Goal: Information Seeking & Learning: Learn about a topic

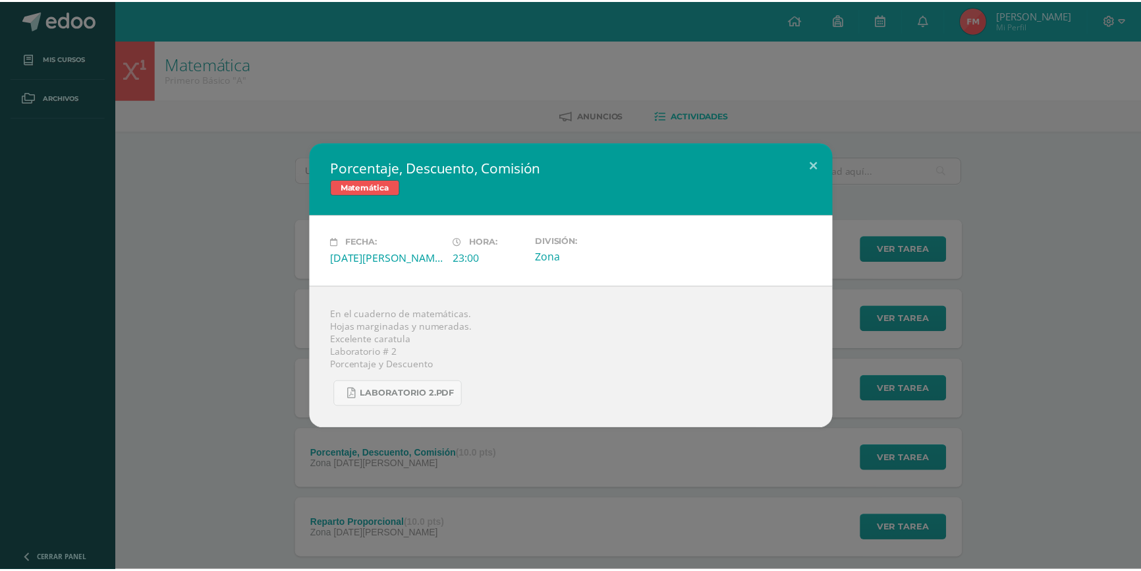
scroll to position [74, 0]
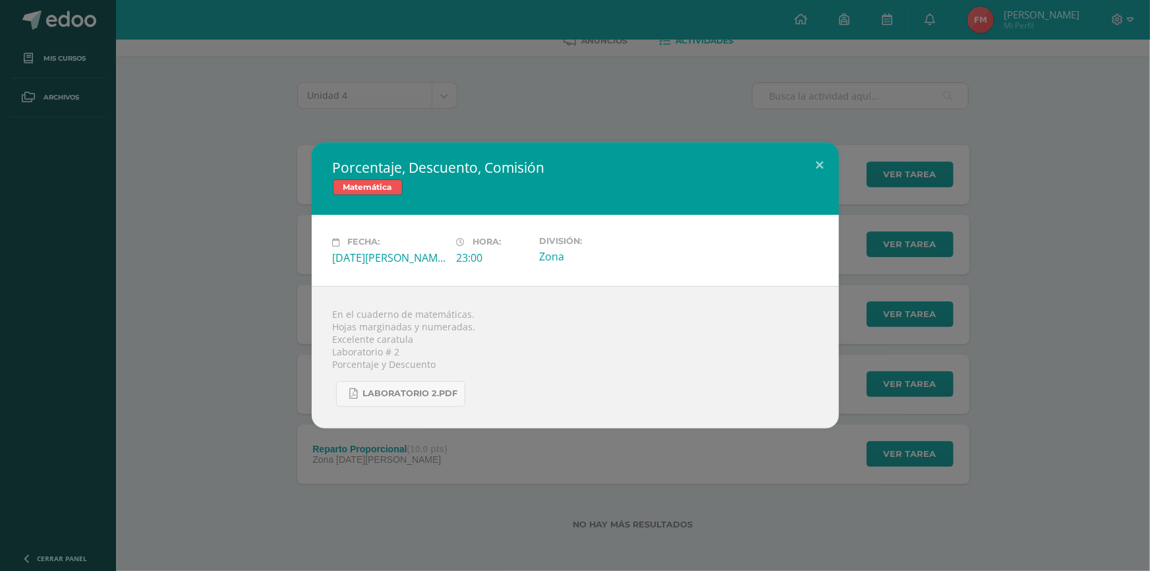
click at [336, 381] on link "Laboratorio 2.pdf" at bounding box center [400, 394] width 129 height 26
click at [864, 136] on div "Porcentaje, Descuento, Comisión Matemática Fecha: Lunes 11 de Agosto Hora: 23:0…" at bounding box center [575, 285] width 1150 height 571
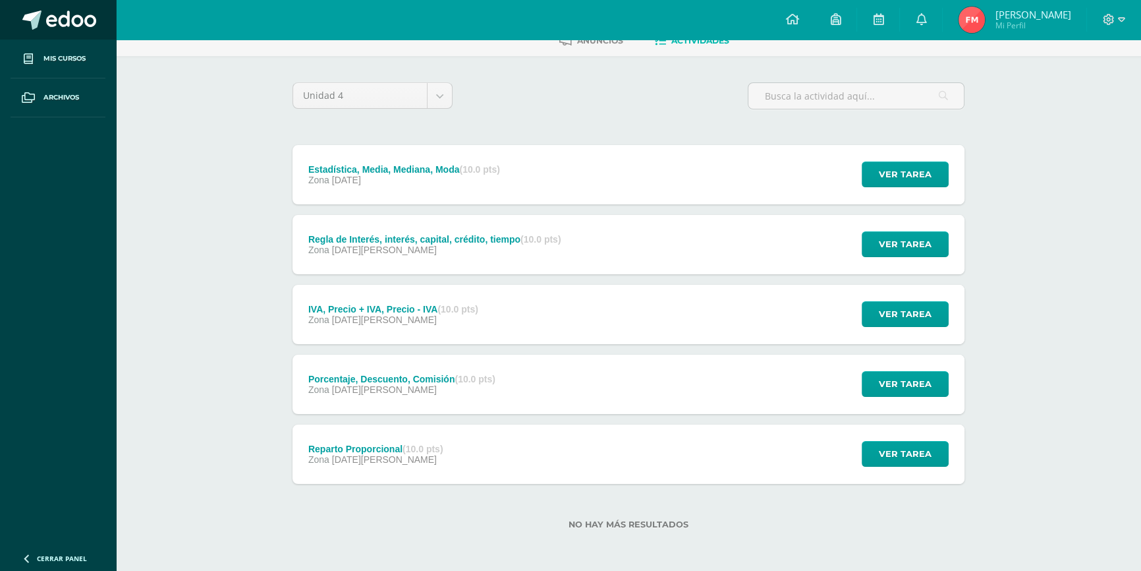
click at [61, 24] on span at bounding box center [71, 21] width 50 height 20
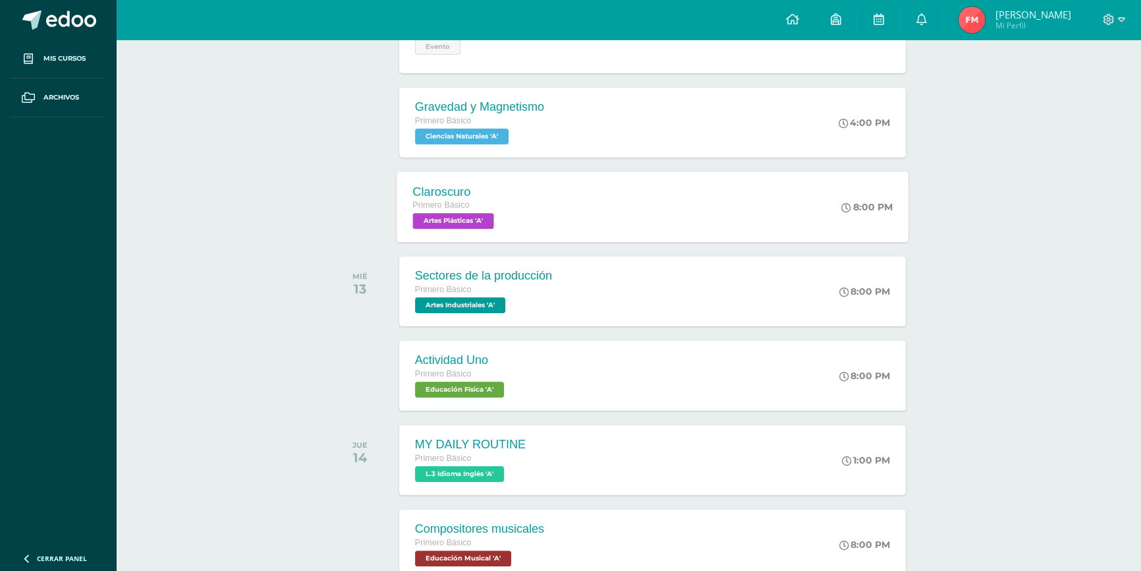
scroll to position [323, 0]
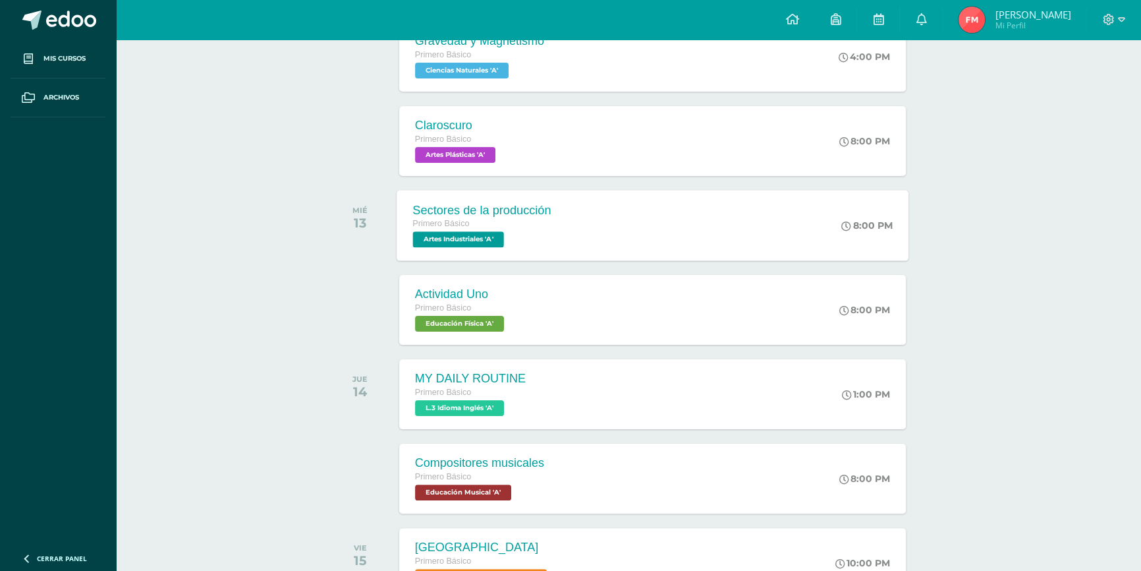
click at [496, 229] on div "Primero Básico" at bounding box center [481, 224] width 138 height 14
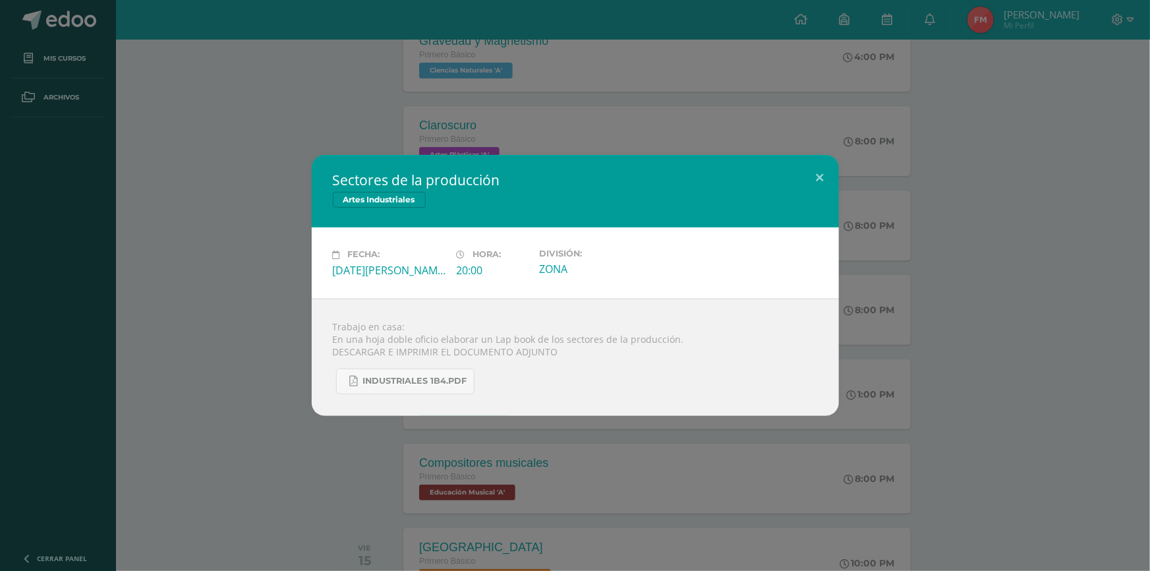
click at [841, 167] on div "Sectores de la producción Artes Industriales Fecha: Miércoles 13 de Agosto Hora…" at bounding box center [574, 285] width 1139 height 260
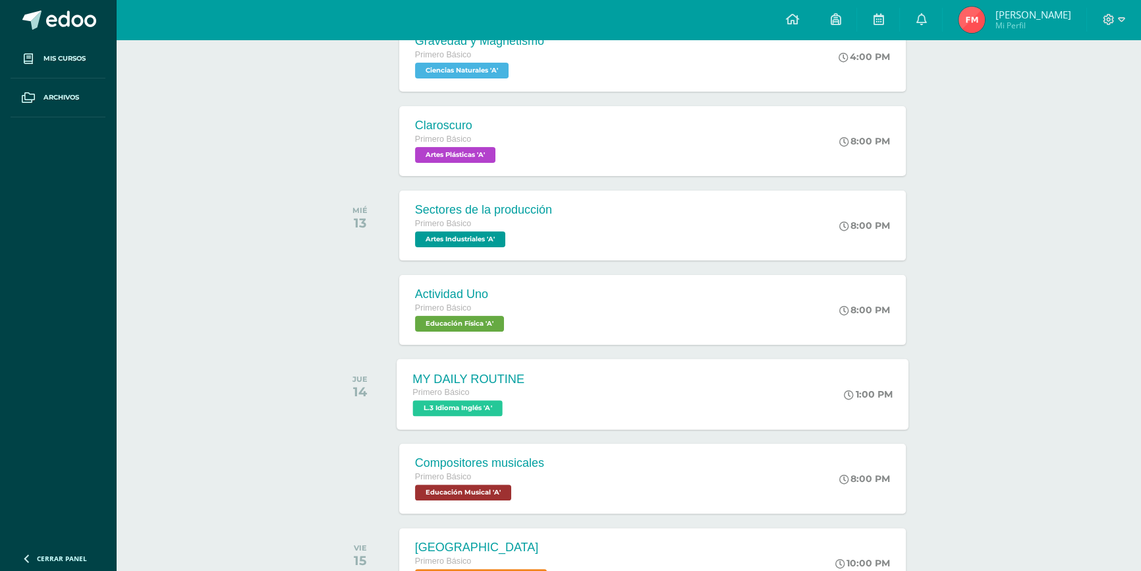
click at [618, 405] on div "MY DAILY ROUTINE Primero Básico L.3 Idioma Inglés 'A' 1:00 PM MY DAILY ROUTINE …" at bounding box center [653, 393] width 512 height 70
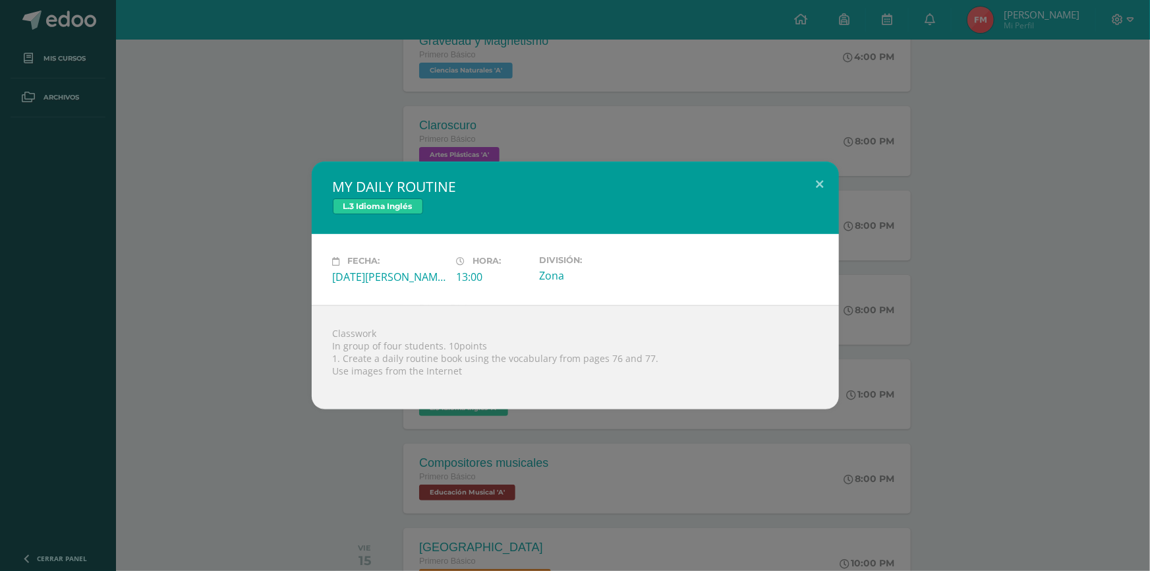
click at [782, 198] on div "MY DAILY ROUTINE L.3 Idioma Inglés" at bounding box center [575, 197] width 527 height 72
click at [795, 173] on div "MY DAILY ROUTINE L.3 Idioma Inglés" at bounding box center [575, 197] width 527 height 72
click at [841, 173] on div "MY DAILY ROUTINE L.3 Idioma Inglés Fecha: Jueves 14 de Agosto Hora: 13:00 Divis…" at bounding box center [574, 284] width 1139 height 247
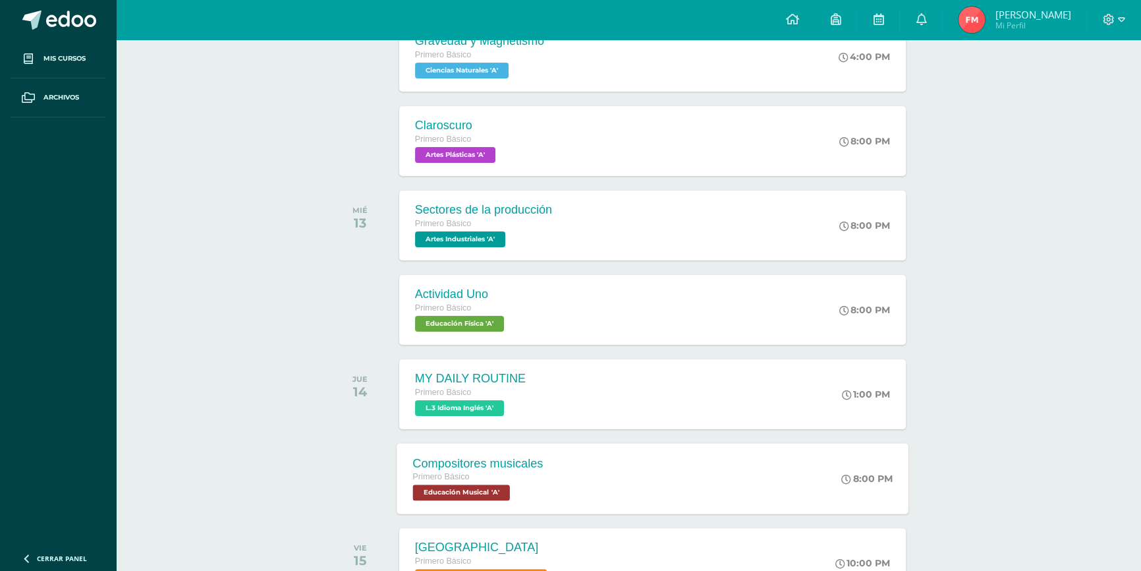
click at [584, 468] on div "Compositores musicales Primero Básico Educación Musical 'A' 8:00 PM Compositore…" at bounding box center [653, 478] width 512 height 70
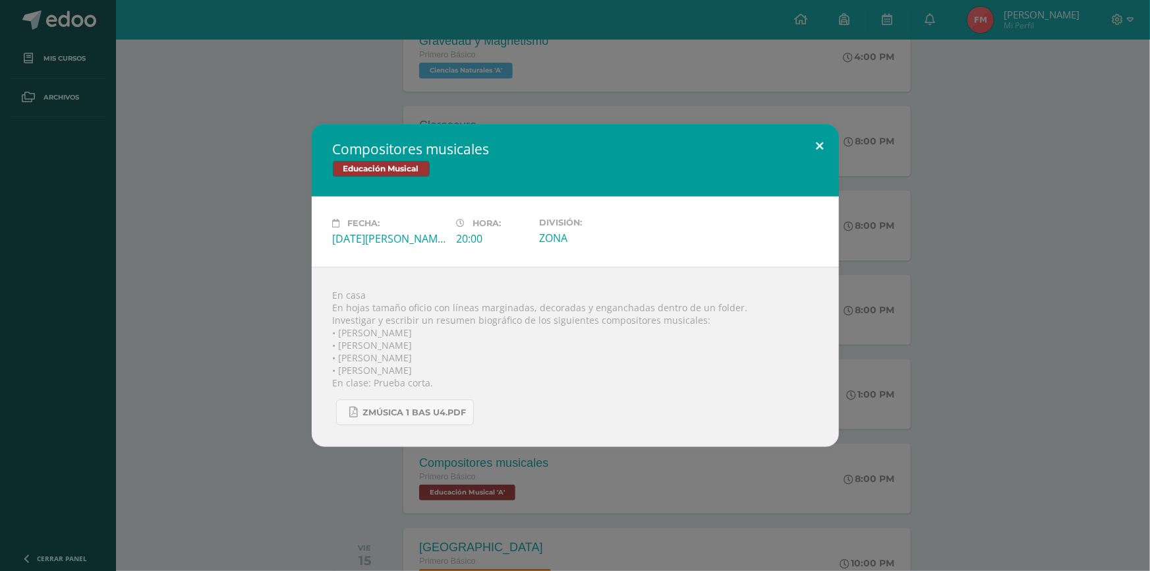
click at [837, 152] on button at bounding box center [820, 146] width 38 height 45
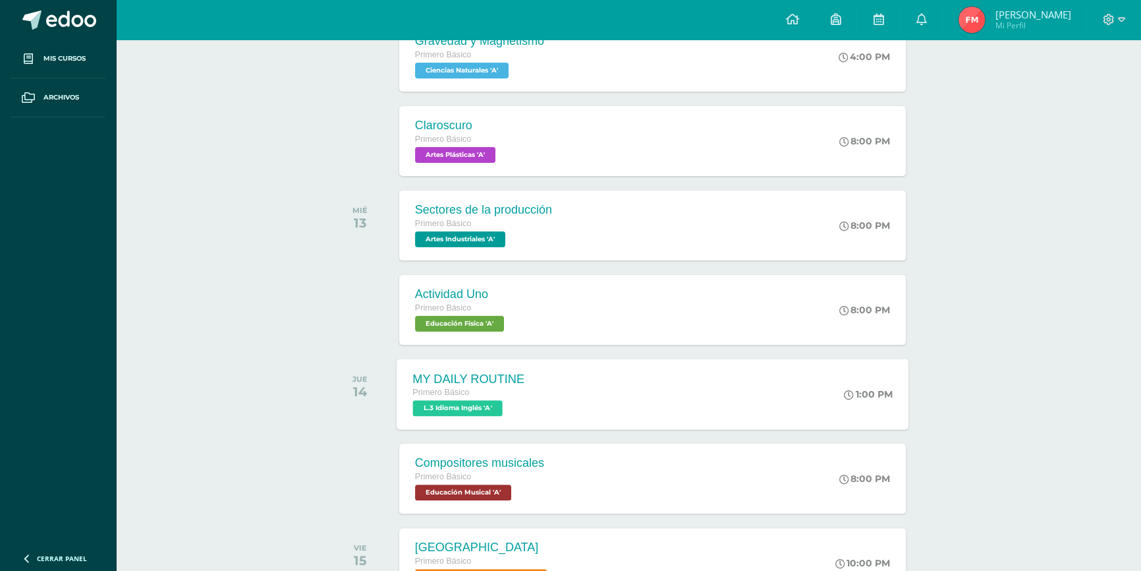
scroll to position [503, 0]
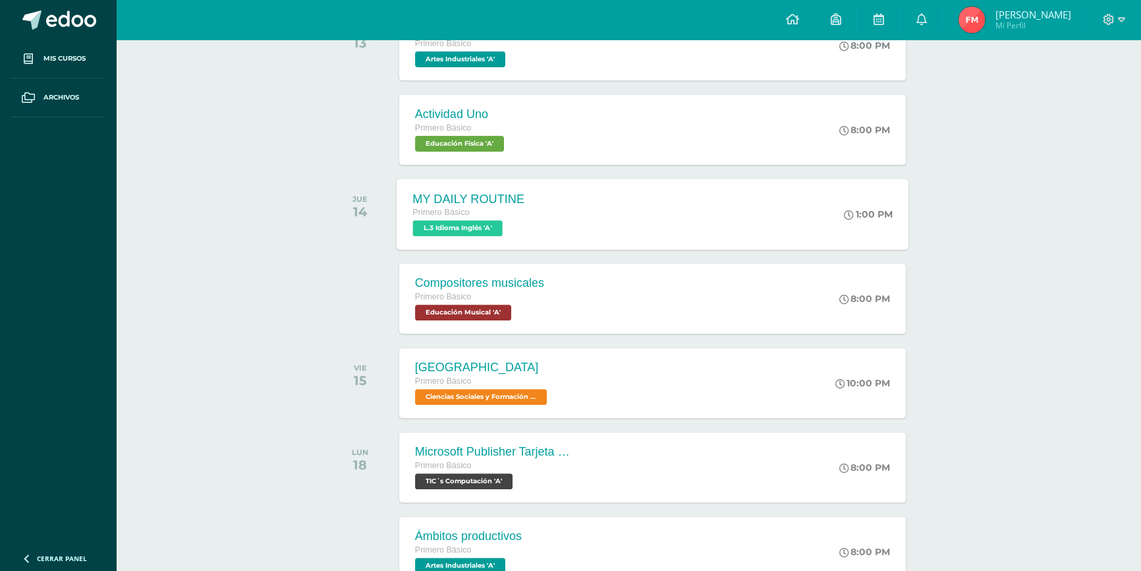
click at [553, 206] on div "MY DAILY ROUTINE Primero Básico L.3 Idioma Inglés 'A' 1:00 PM MY DAILY ROUTINE …" at bounding box center [653, 214] width 512 height 70
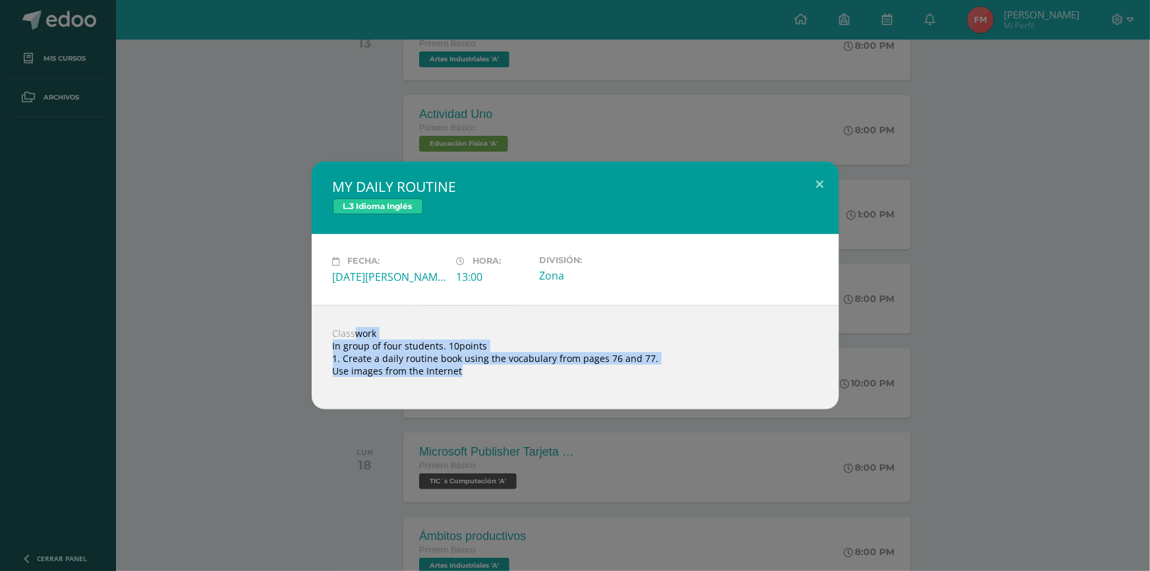
drag, startPoint x: 333, startPoint y: 330, endPoint x: 507, endPoint y: 385, distance: 182.5
click at [507, 385] on div "Classwork In group of four students. 10points 1. Create a daily routine book us…" at bounding box center [575, 357] width 527 height 104
copy body "Classwork In group of four students. 10points 1. Create a daily routine book us…"
click at [805, 196] on button at bounding box center [820, 183] width 38 height 45
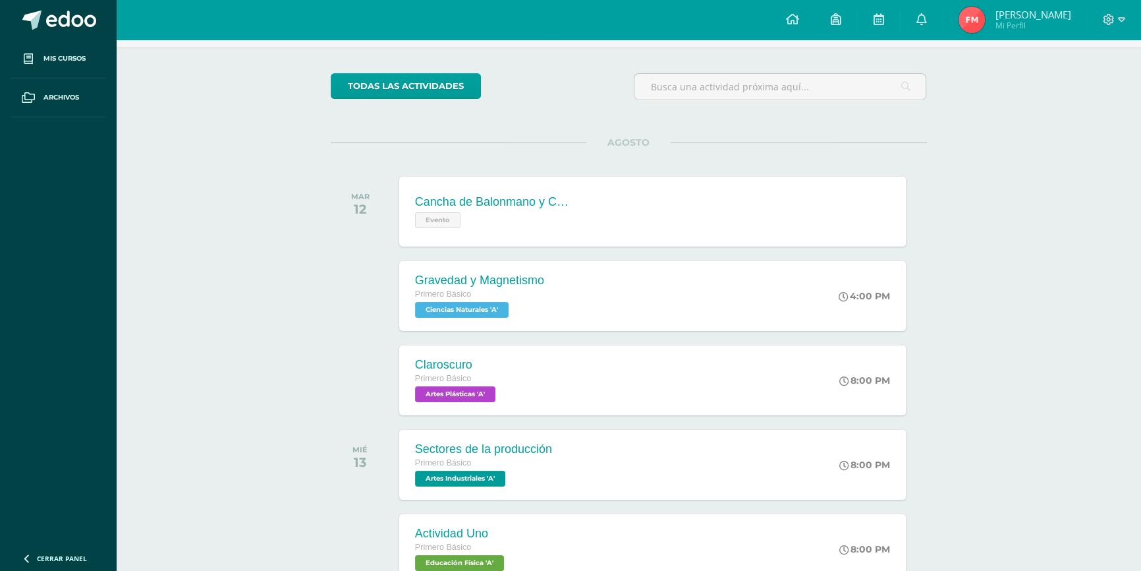
scroll to position [0, 0]
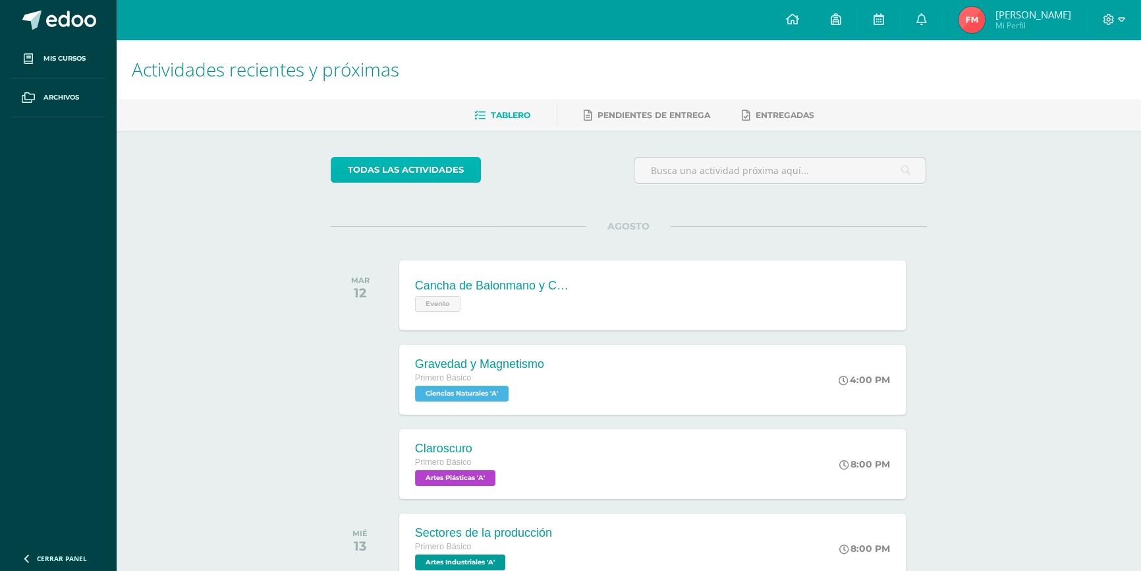
click at [381, 158] on link "todas las Actividades" at bounding box center [406, 170] width 150 height 26
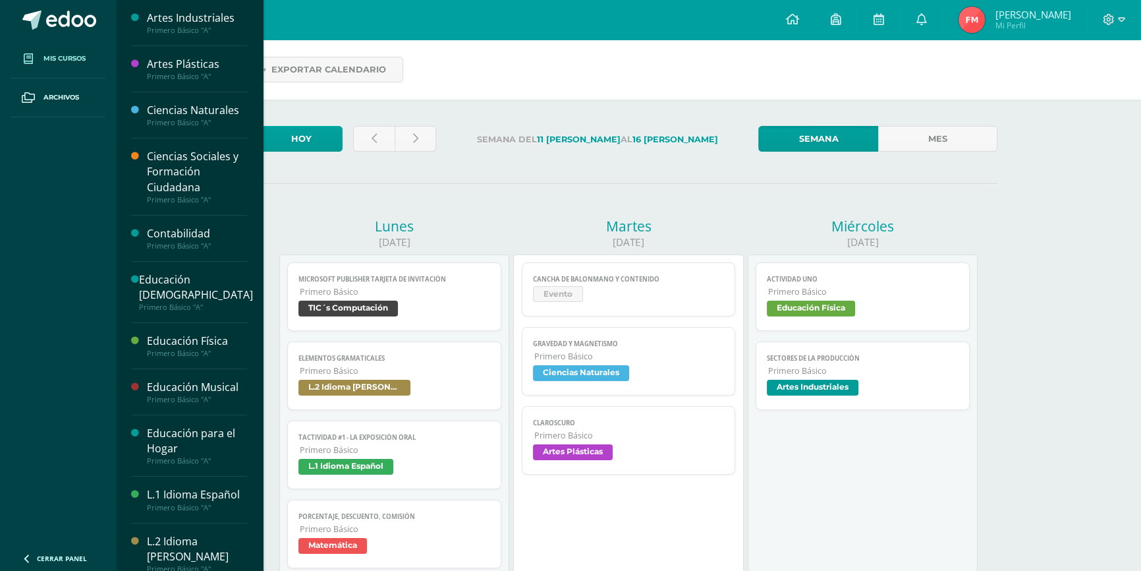
click at [63, 57] on span "Mis cursos" at bounding box center [64, 58] width 42 height 11
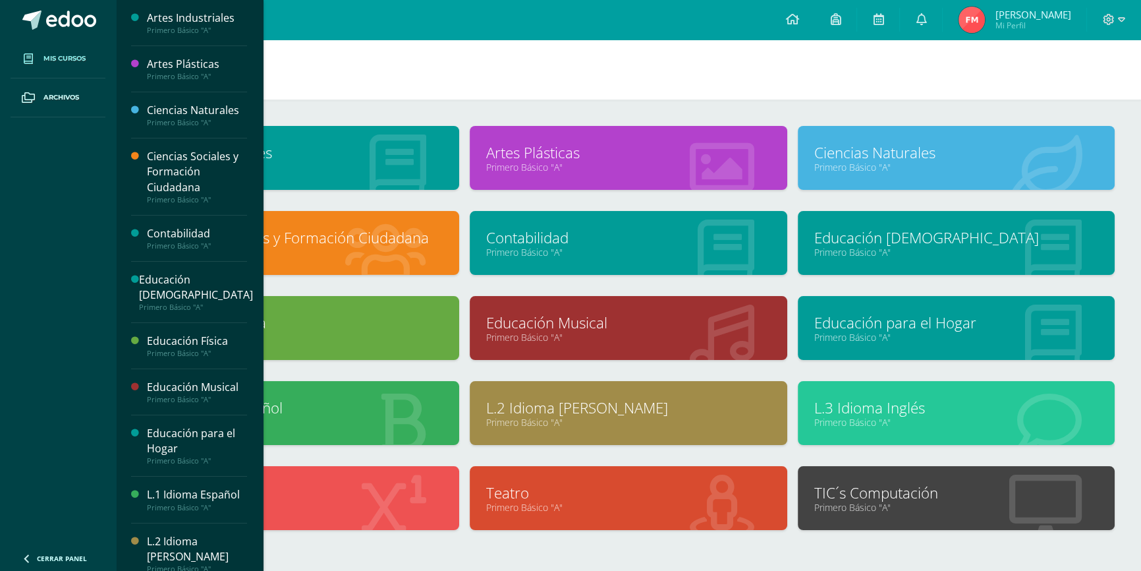
click at [356, 416] on link "Primero Básico "A"" at bounding box center [301, 422] width 284 height 13
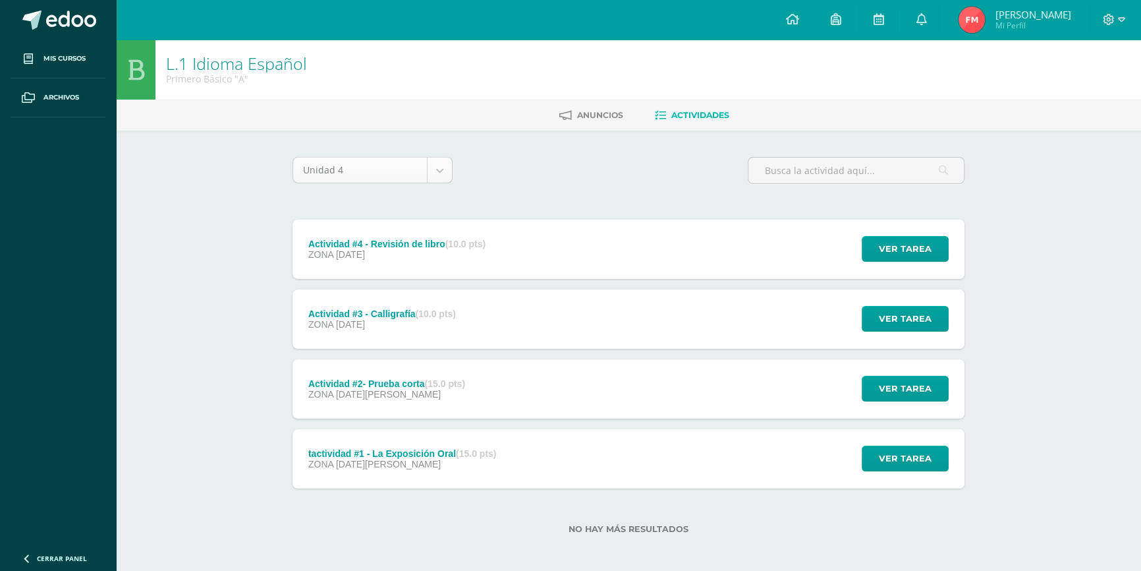
click at [427, 159] on body "Mis cursos Archivos Cerrar panel Artes Industriales Primero Básico "A" Artes Pl…" at bounding box center [570, 288] width 1141 height 576
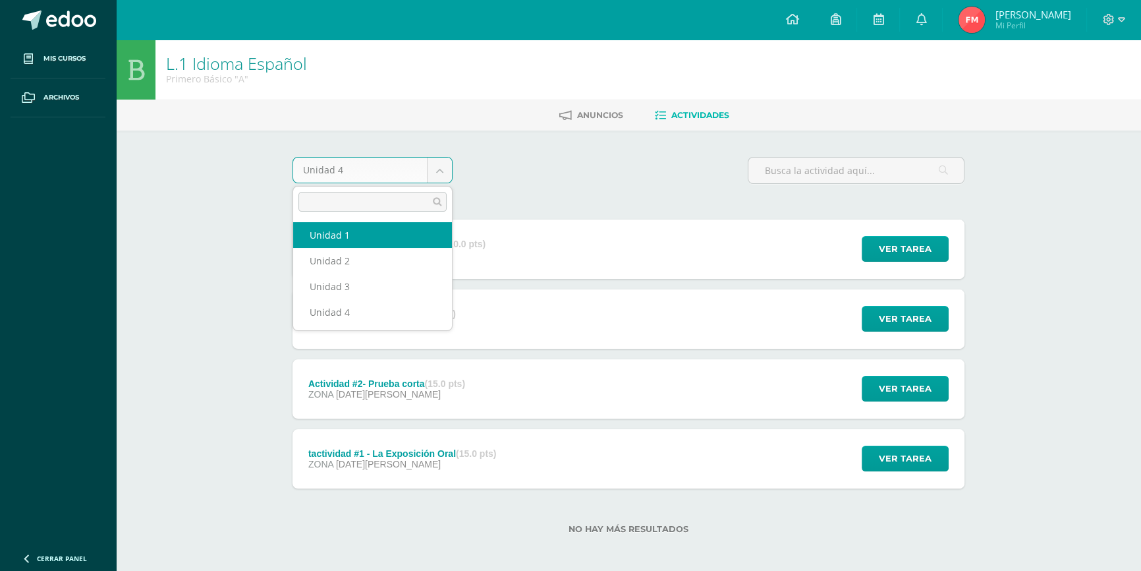
select select "Unidad 1"
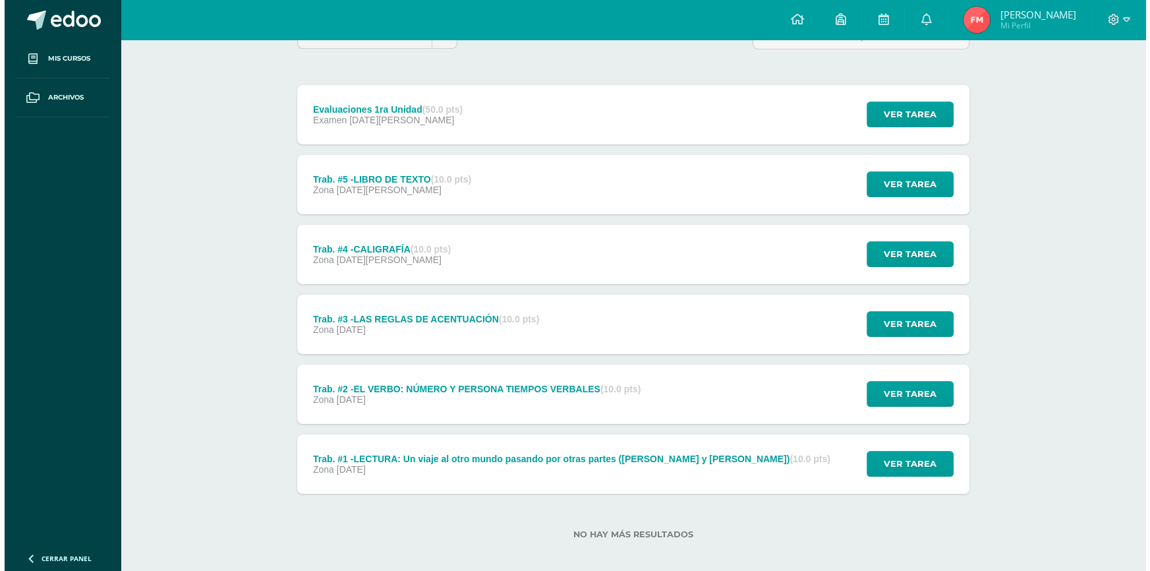
scroll to position [145, 0]
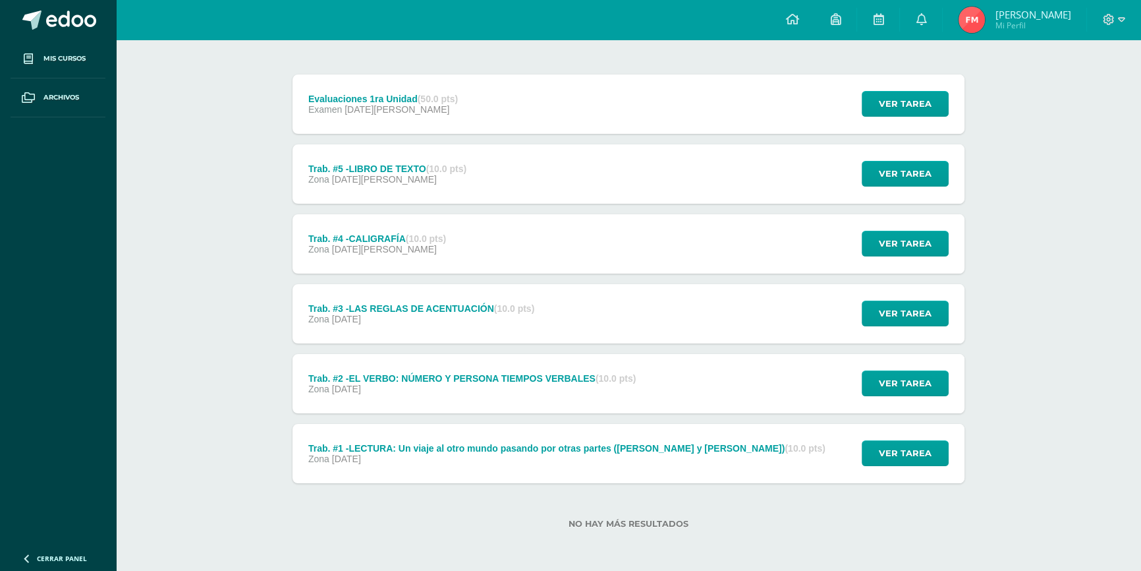
click at [468, 439] on div "Trab. #1 -LECTURA: Un viaje al otro mundo pasando por otras partes ([PERSON_NAM…" at bounding box center [567, 453] width 549 height 59
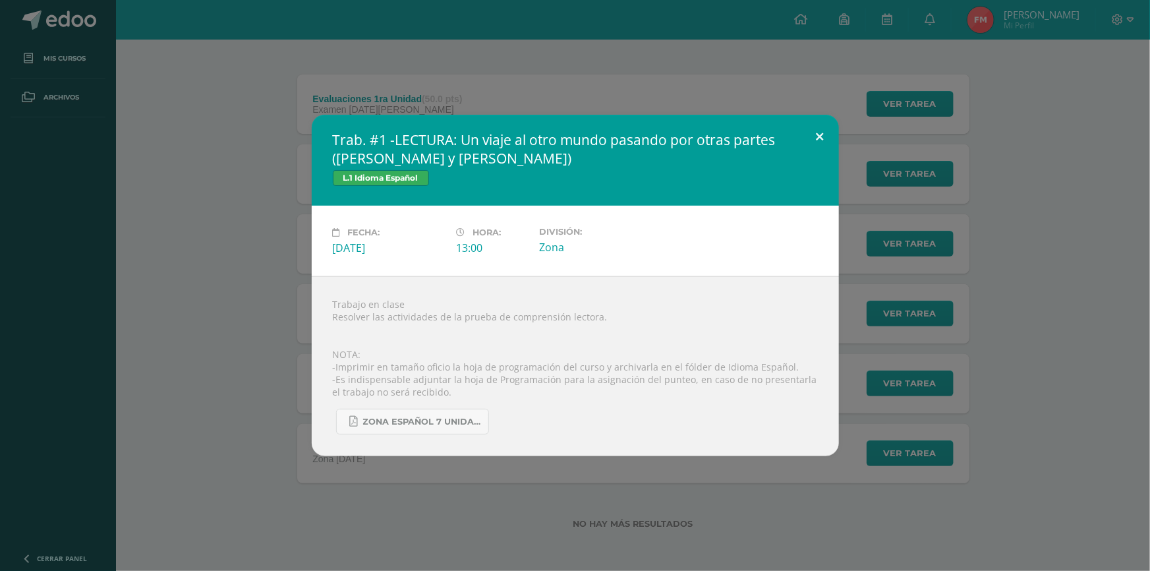
click at [804, 131] on button at bounding box center [820, 137] width 38 height 45
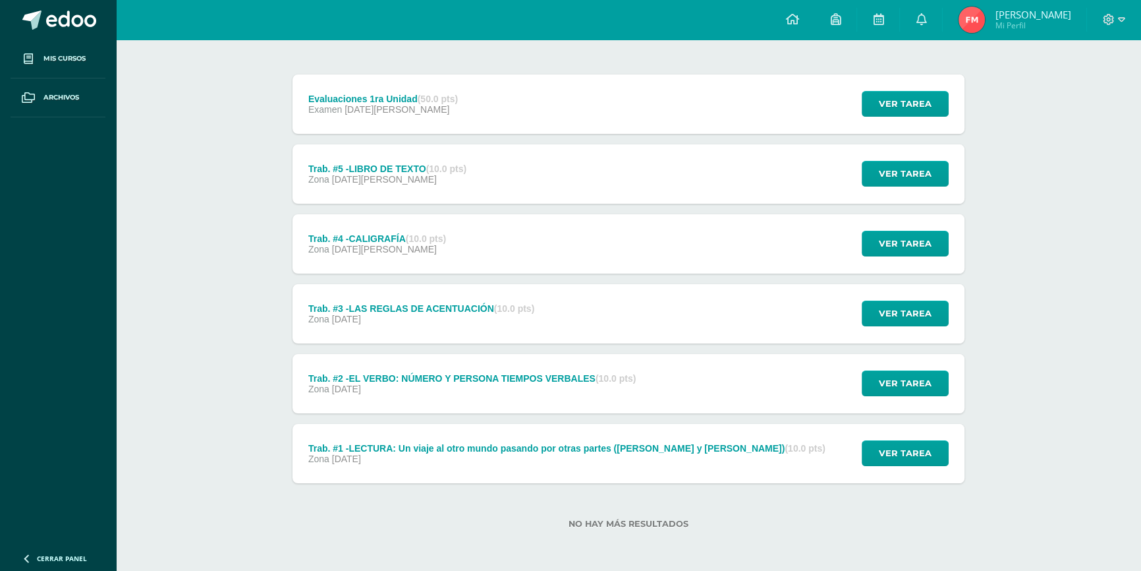
click at [435, 242] on div "Trab. #4 -CALIGRAFÍA (10.0 pts)" at bounding box center [377, 238] width 138 height 11
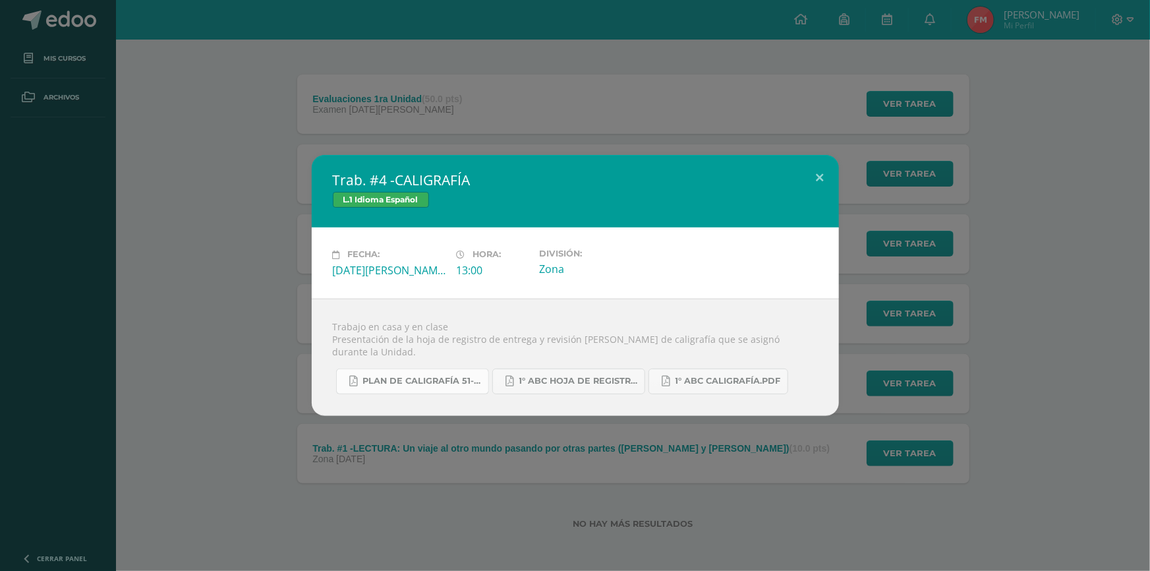
click at [447, 376] on span "Plan de caligrafía 51-186 Primero Básico ABC.pdf" at bounding box center [422, 381] width 119 height 11
click at [421, 376] on span "Plan de caligrafía 51-186 Primero Básico ABC.pdf" at bounding box center [422, 381] width 119 height 11
